Goal: Transaction & Acquisition: Purchase product/service

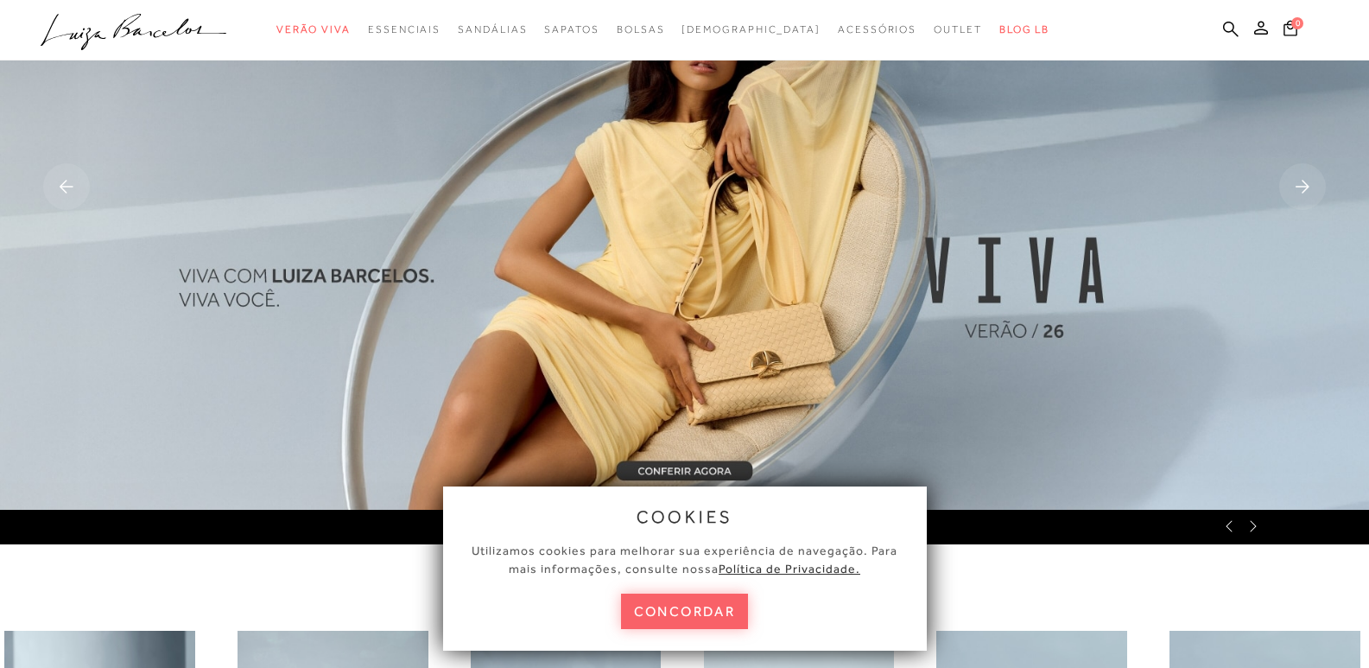
scroll to position [259, 0]
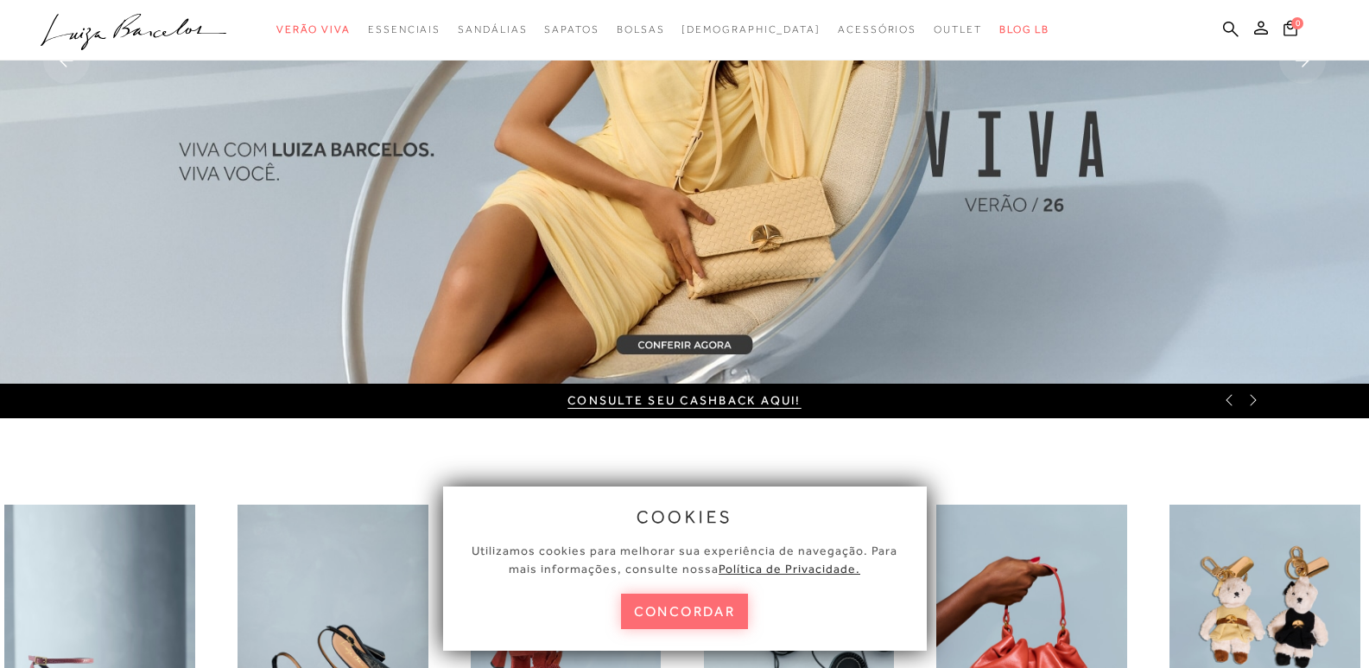
click at [683, 602] on button "concordar" at bounding box center [685, 610] width 128 height 35
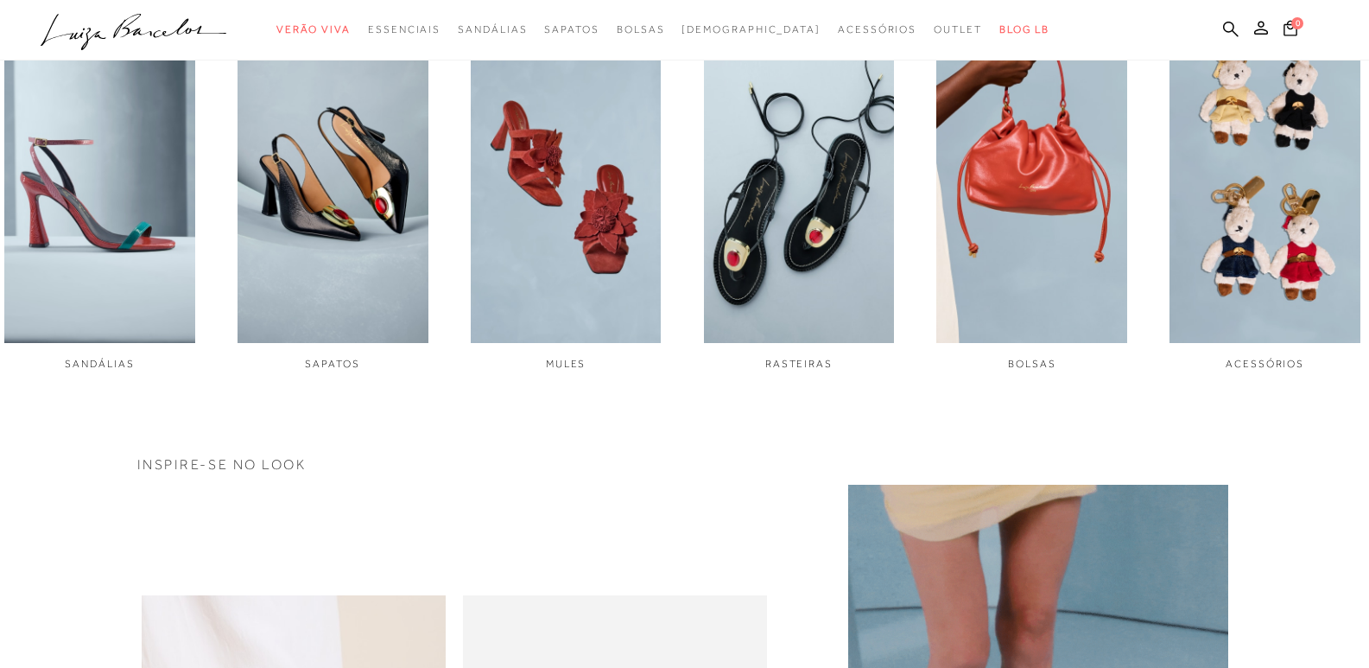
scroll to position [1123, 0]
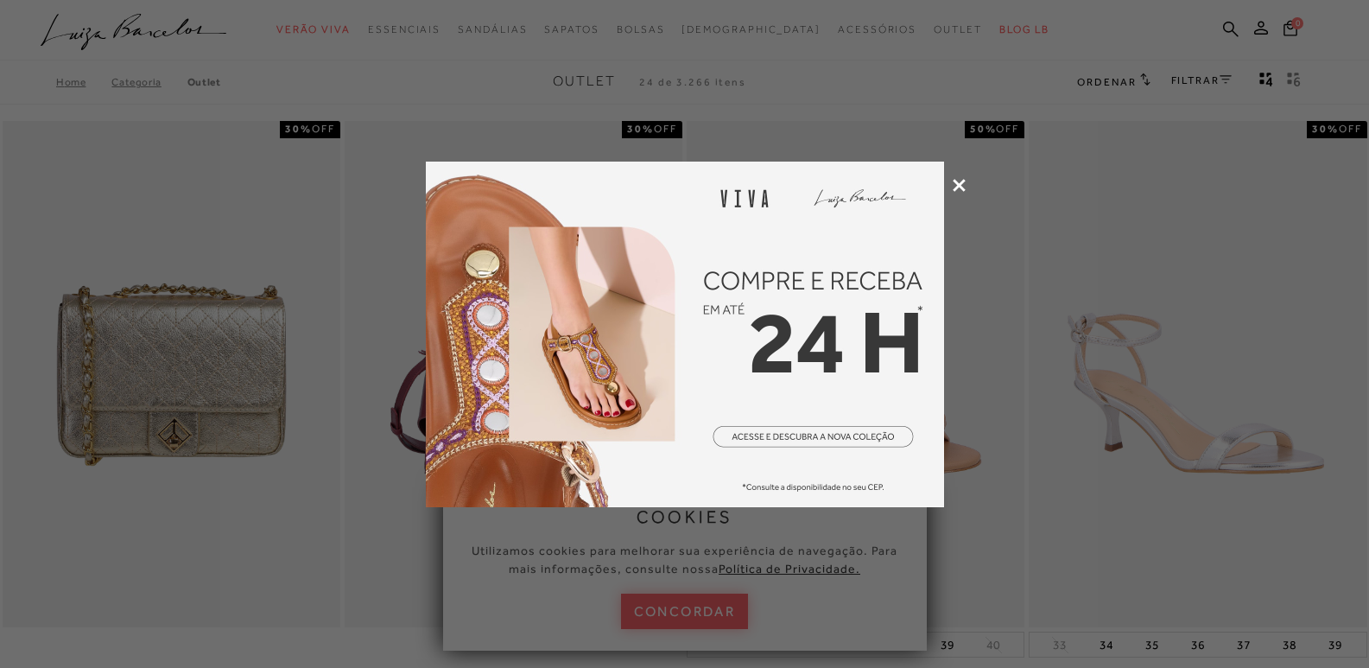
click at [959, 183] on icon at bounding box center [959, 185] width 13 height 13
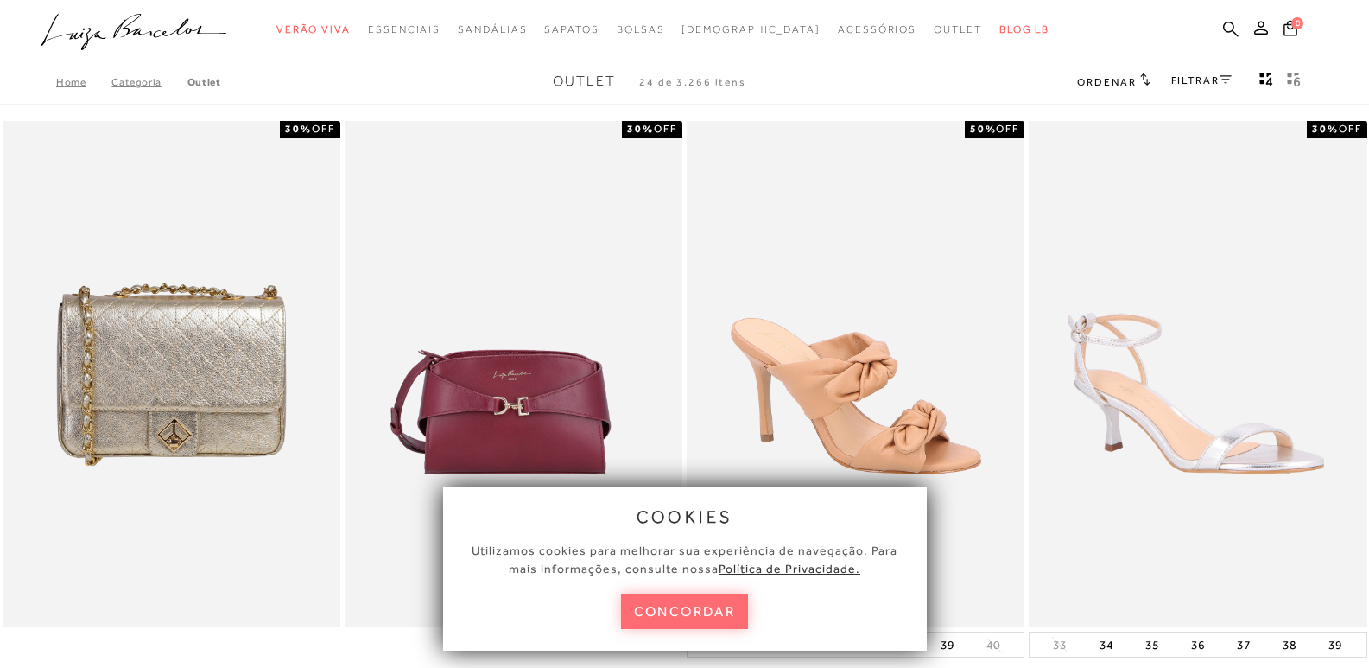
click at [685, 617] on button "concordar" at bounding box center [685, 610] width 128 height 35
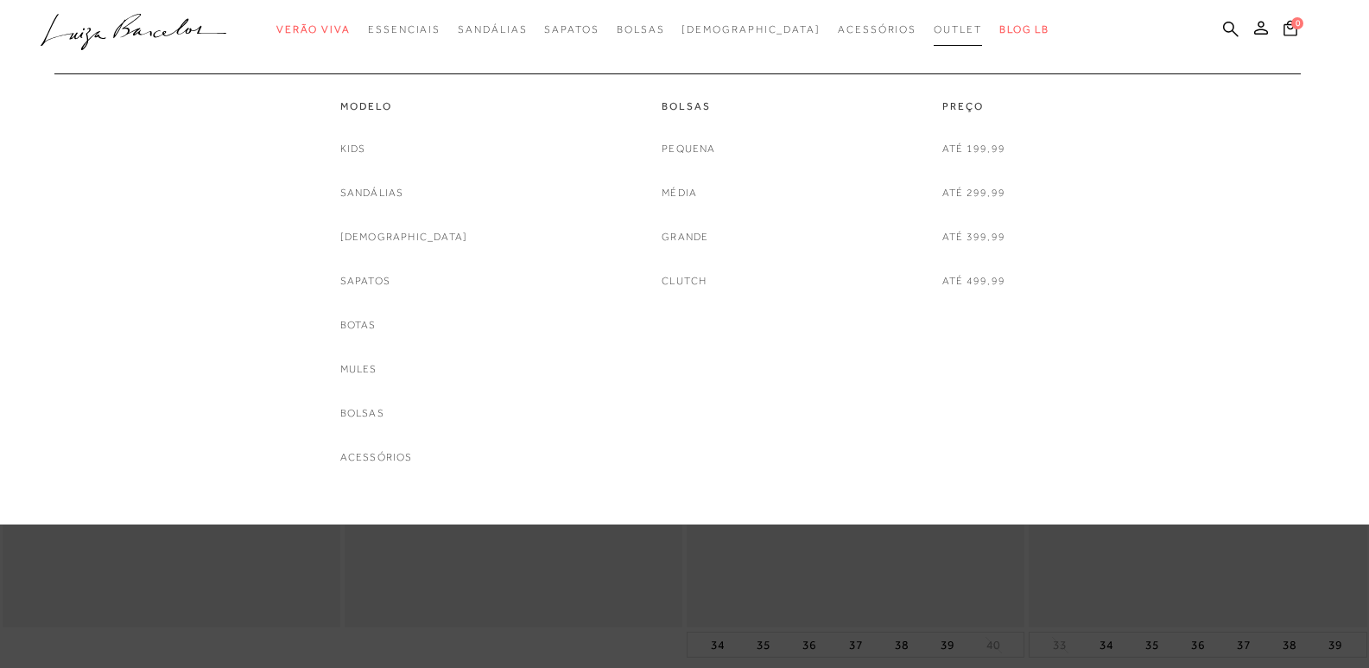
click at [934, 33] on span "Outlet" at bounding box center [958, 29] width 48 height 12
click at [677, 195] on link "Média" at bounding box center [679, 193] width 35 height 18
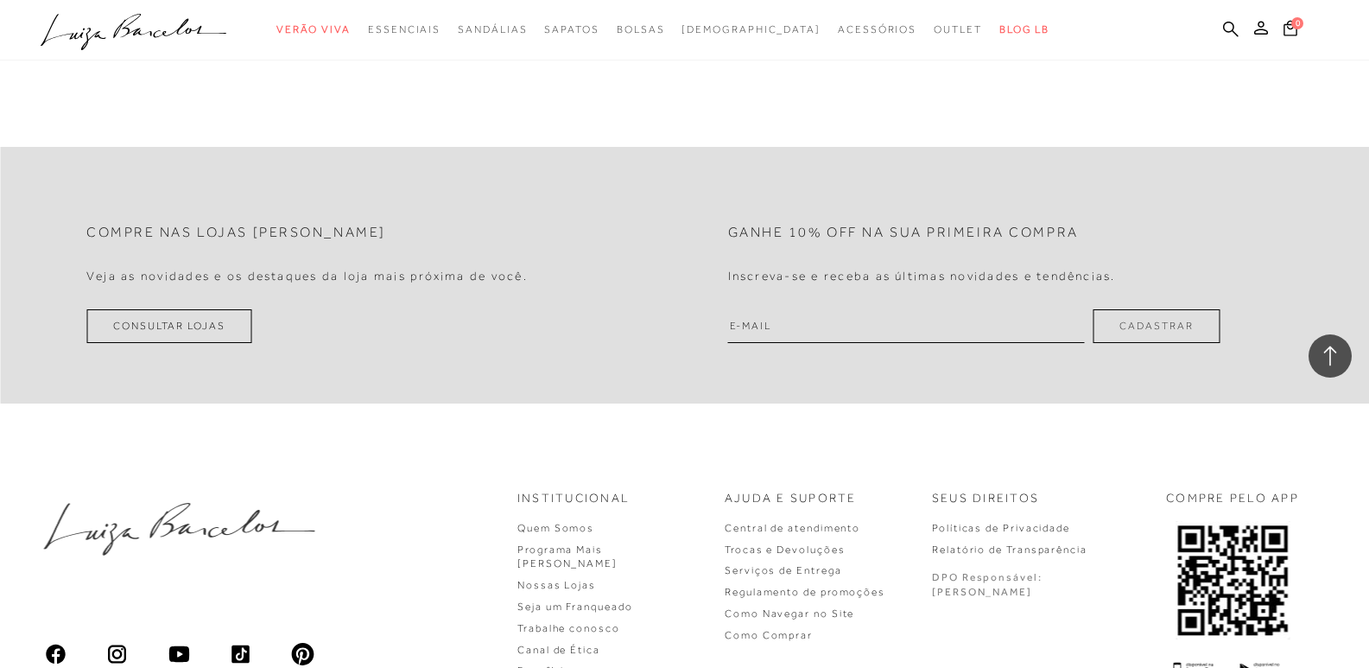
scroll to position [3800, 0]
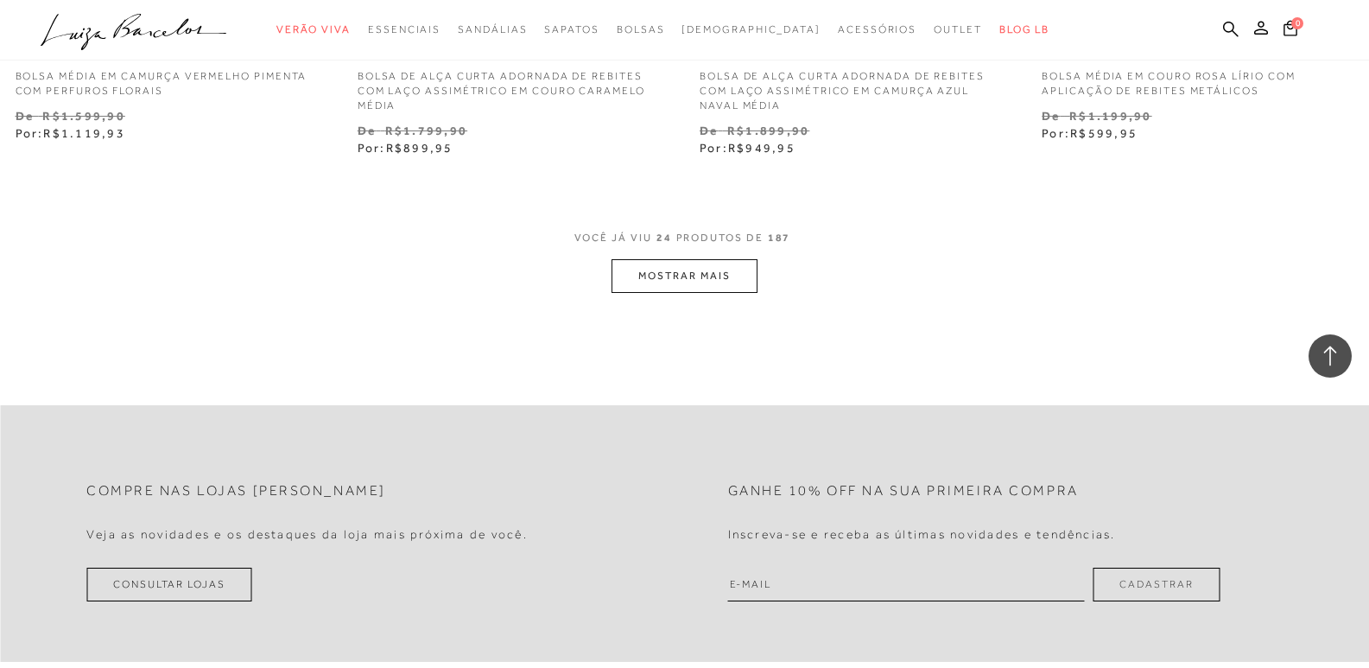
click at [640, 279] on button "MOSTRAR MAIS" at bounding box center [683, 276] width 145 height 34
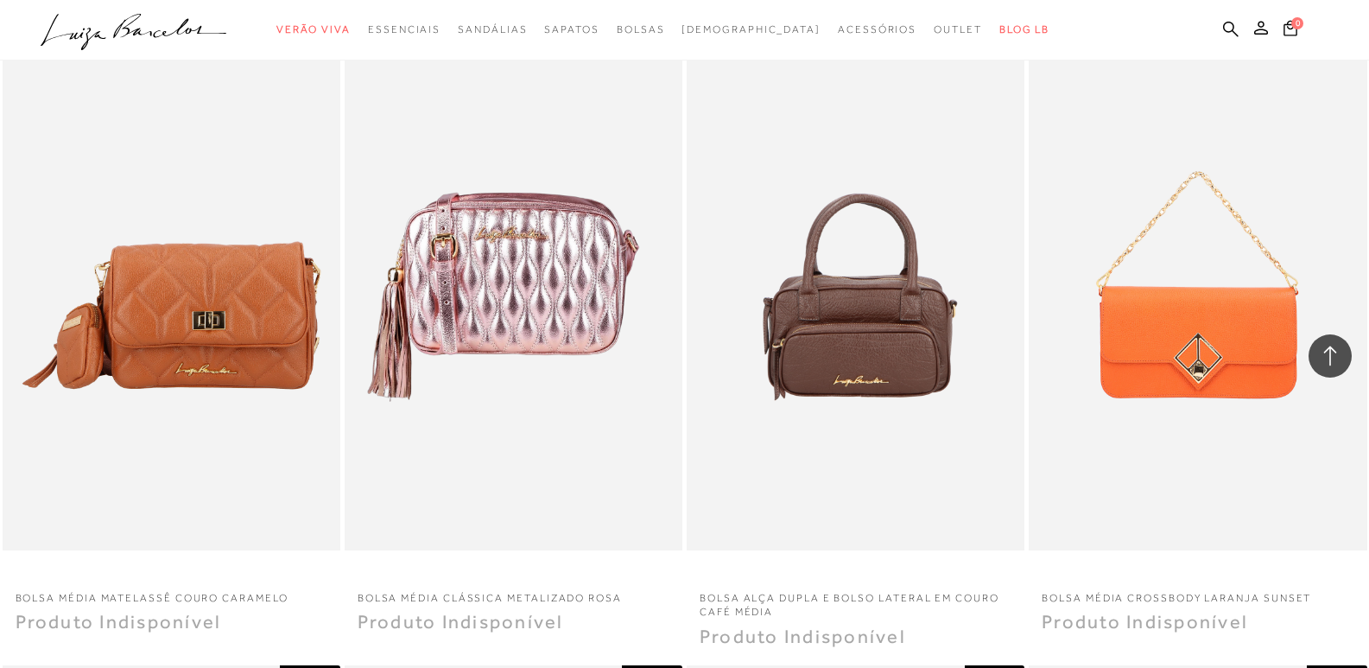
scroll to position [5613, 0]
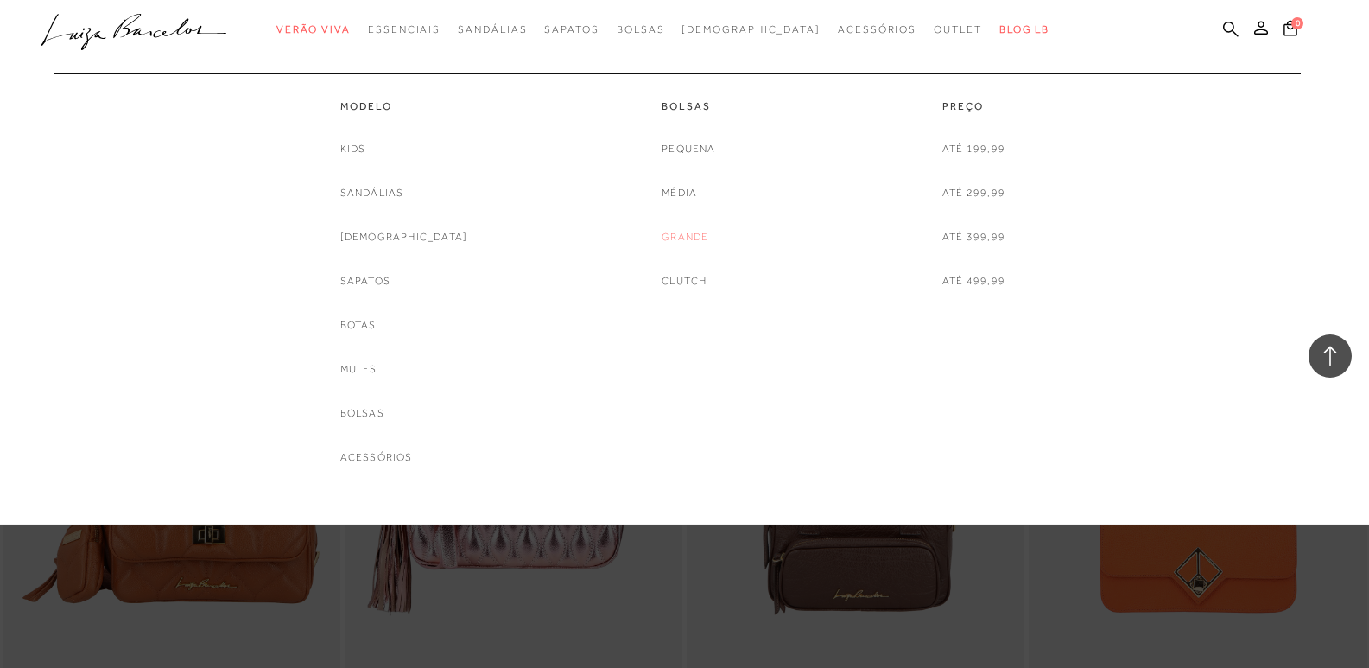
click at [681, 239] on link "Grande" at bounding box center [685, 237] width 47 height 18
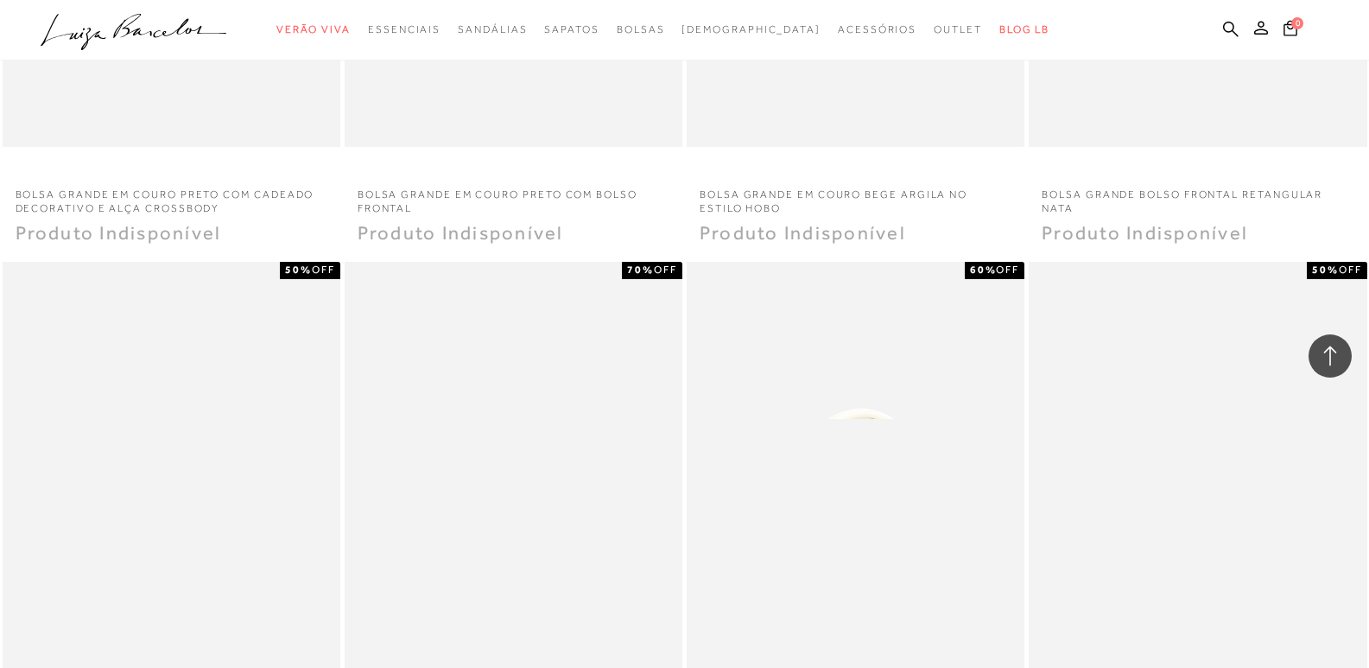
scroll to position [1900, 0]
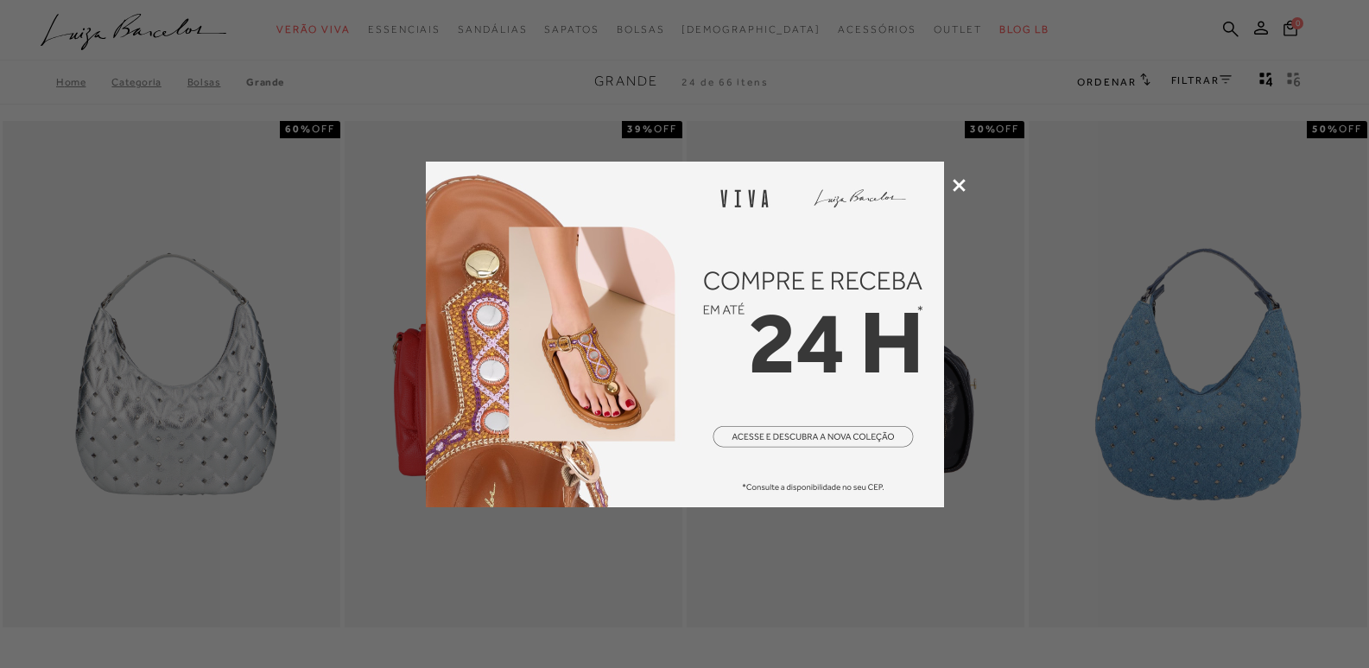
click at [966, 183] on div at bounding box center [684, 334] width 1369 height 668
click at [959, 180] on icon at bounding box center [959, 185] width 13 height 13
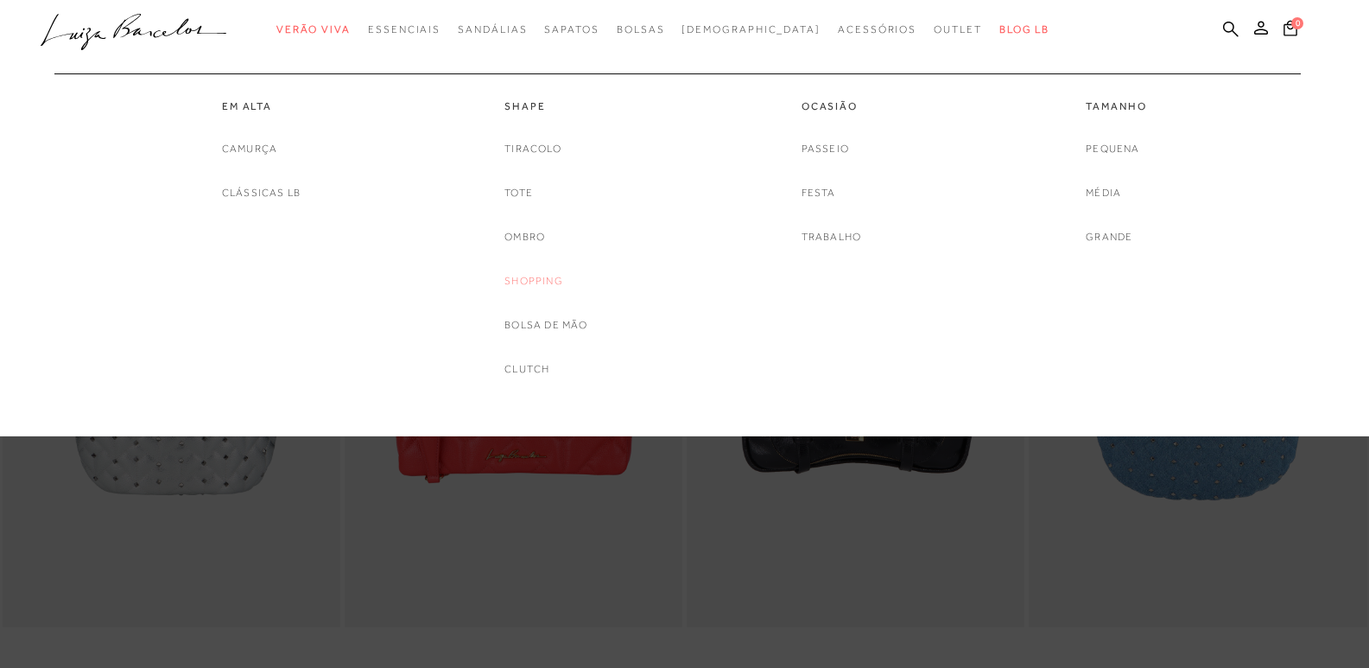
click at [529, 281] on link "Shopping" at bounding box center [533, 281] width 59 height 18
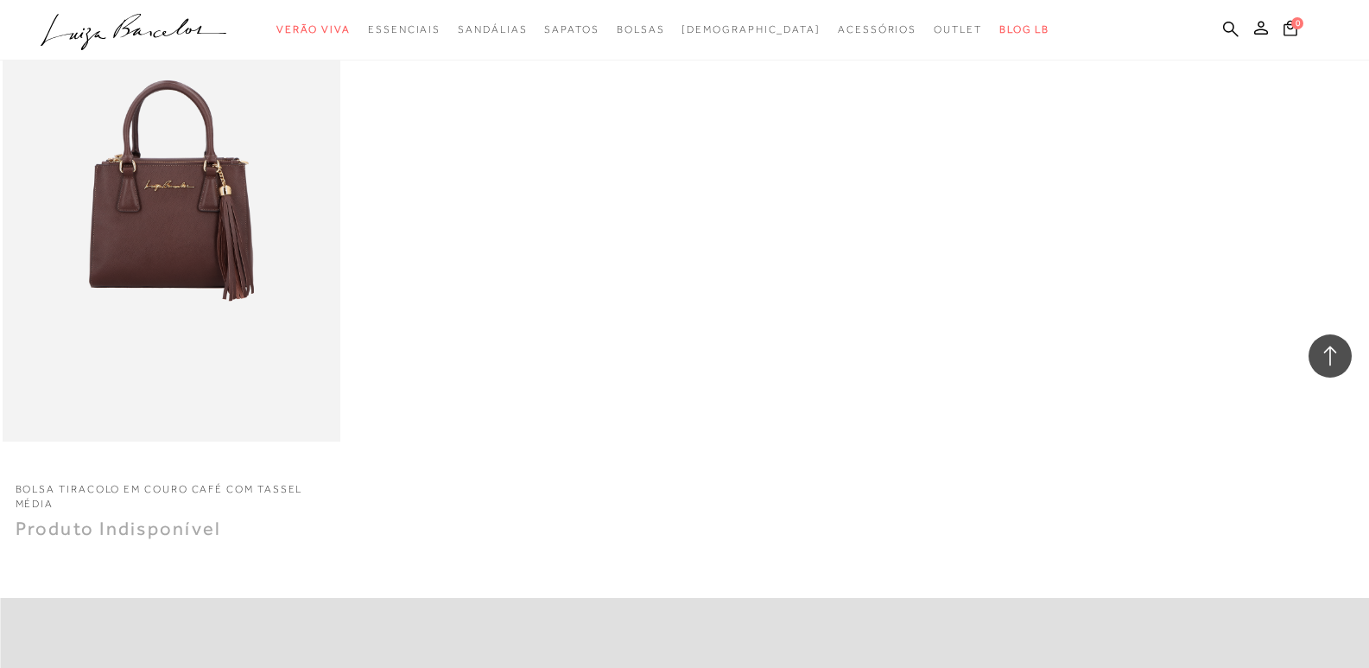
scroll to position [2159, 0]
